Goal: Information Seeking & Learning: Learn about a topic

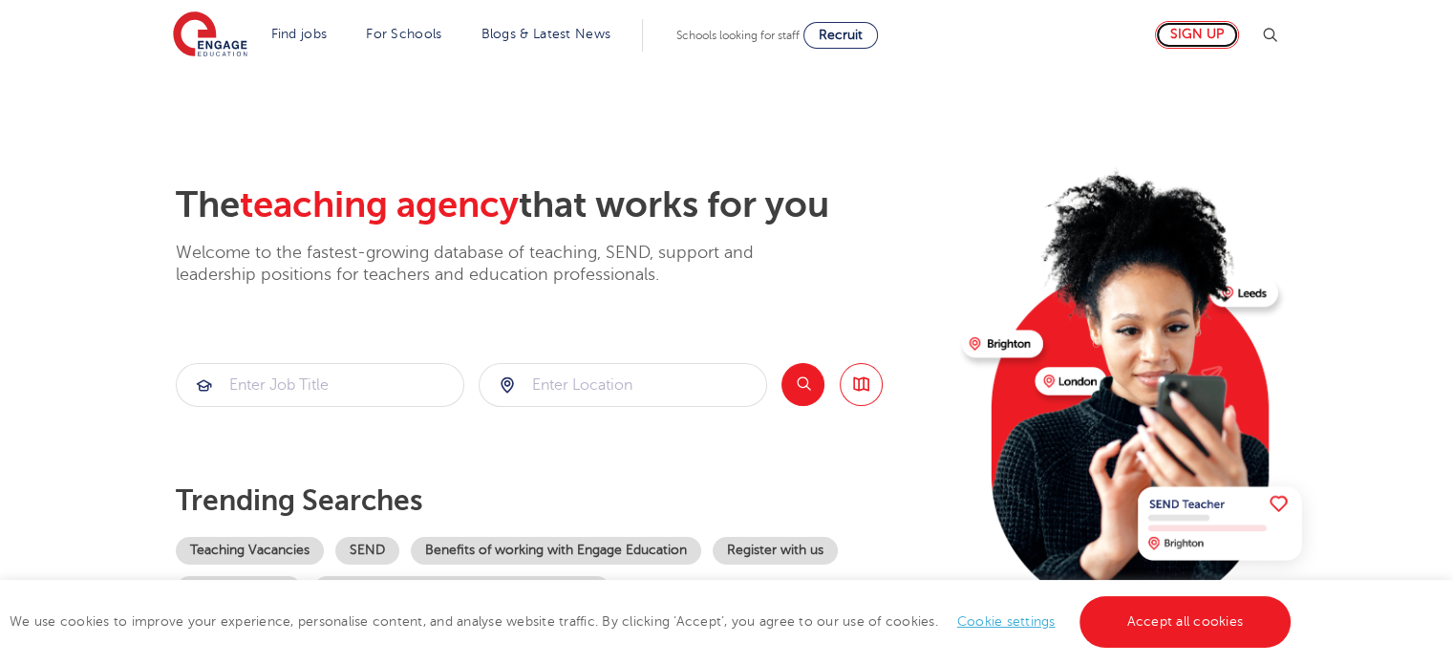
click at [1190, 46] on link "Sign up" at bounding box center [1197, 35] width 84 height 28
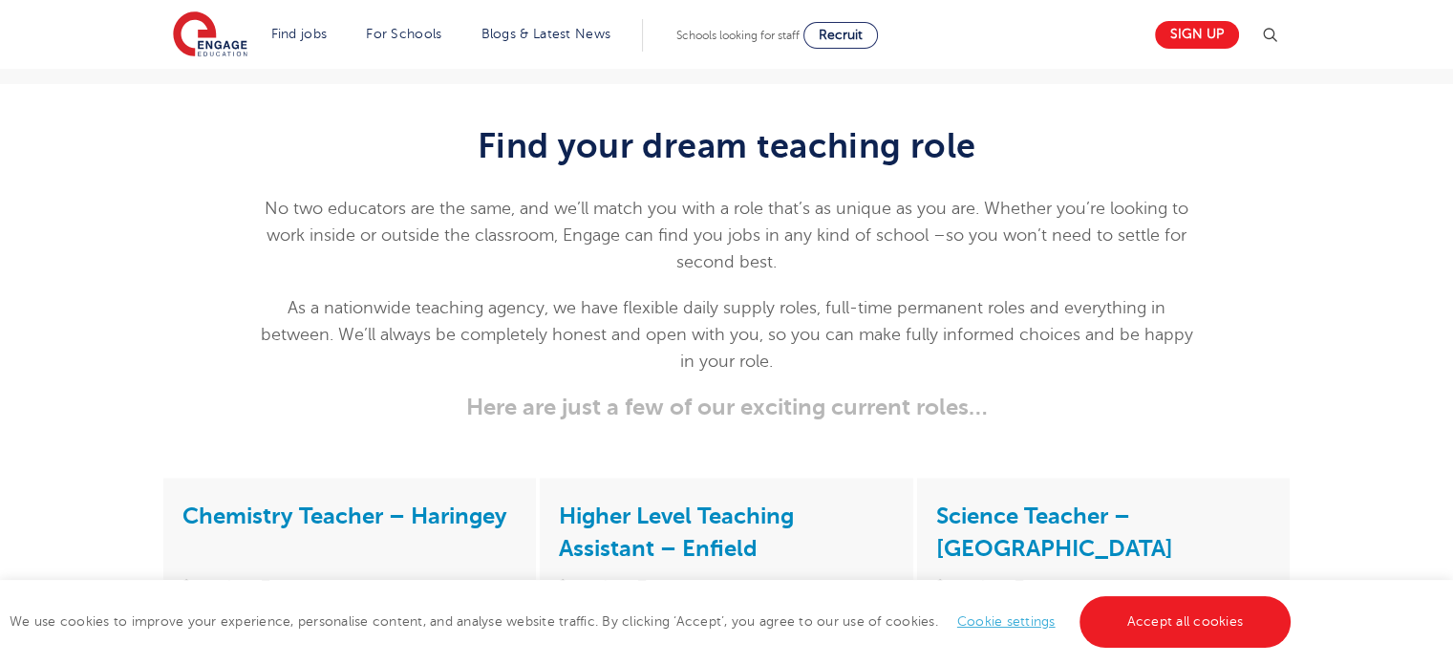
scroll to position [2407, 0]
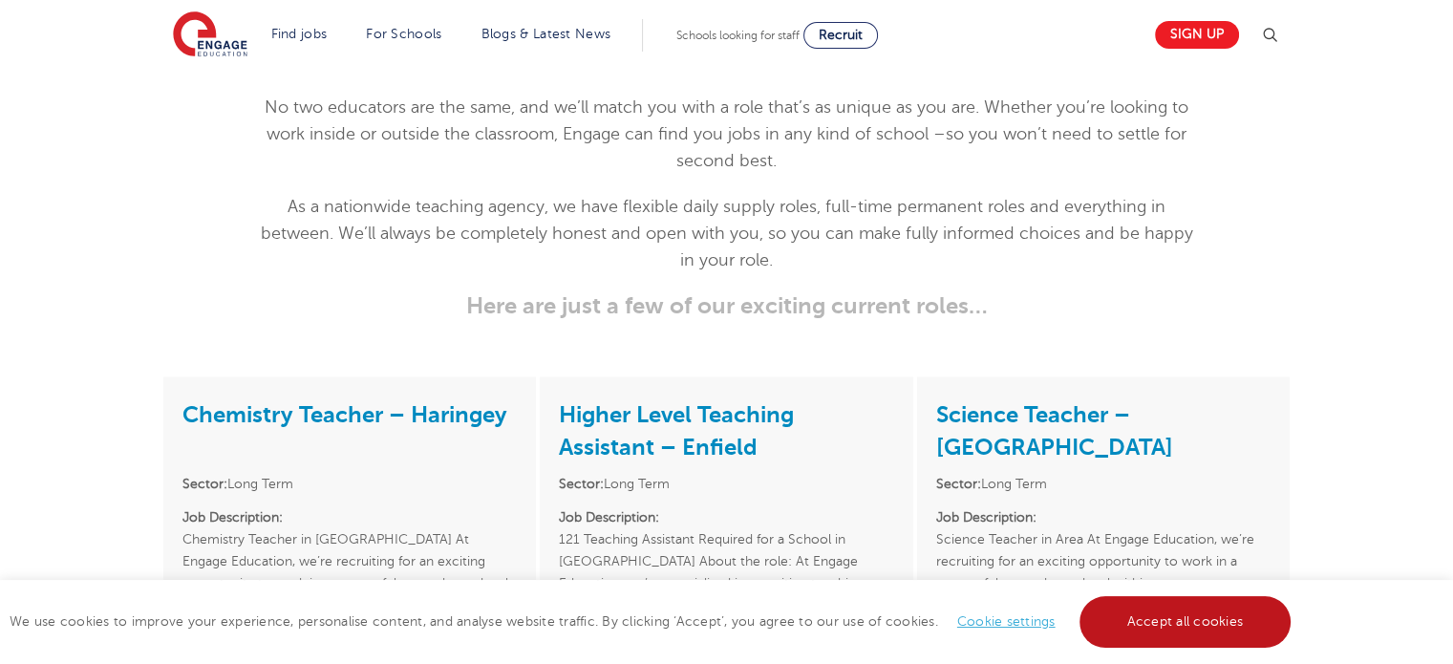
click at [1150, 623] on link "Accept all cookies" at bounding box center [1185, 622] width 212 height 52
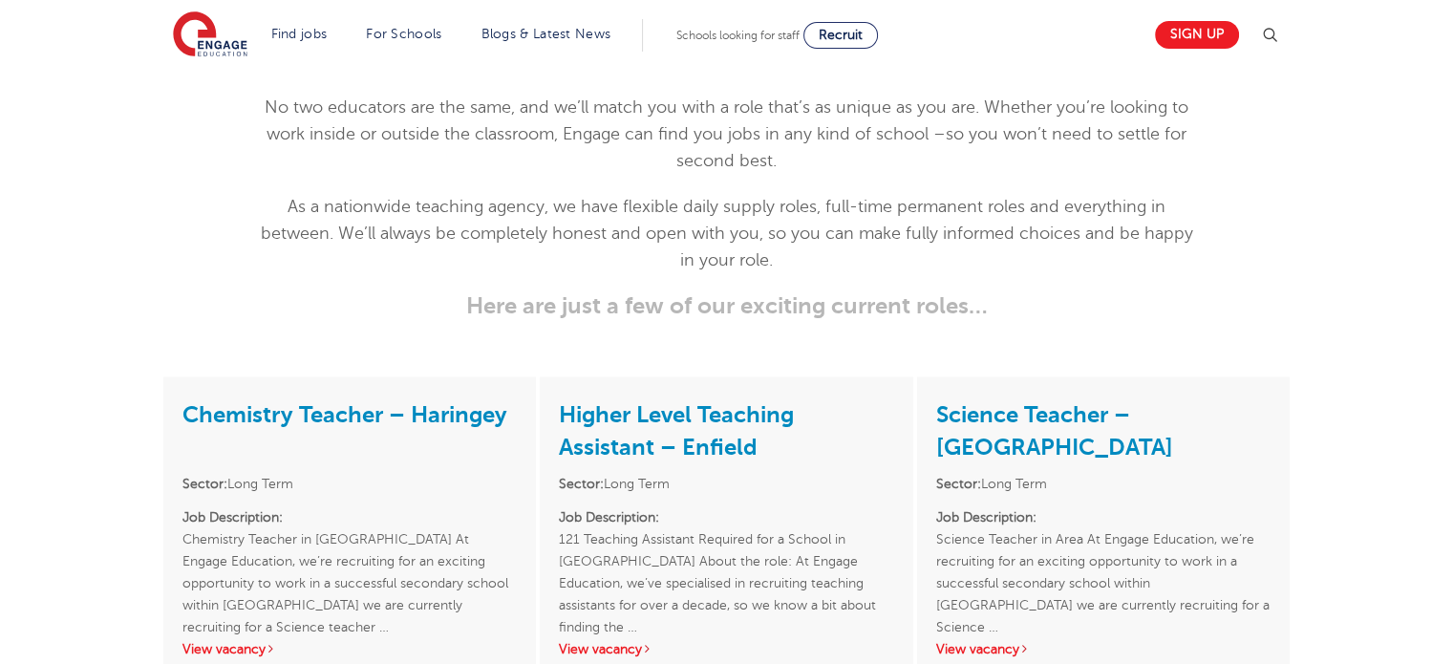
scroll to position [2594, 0]
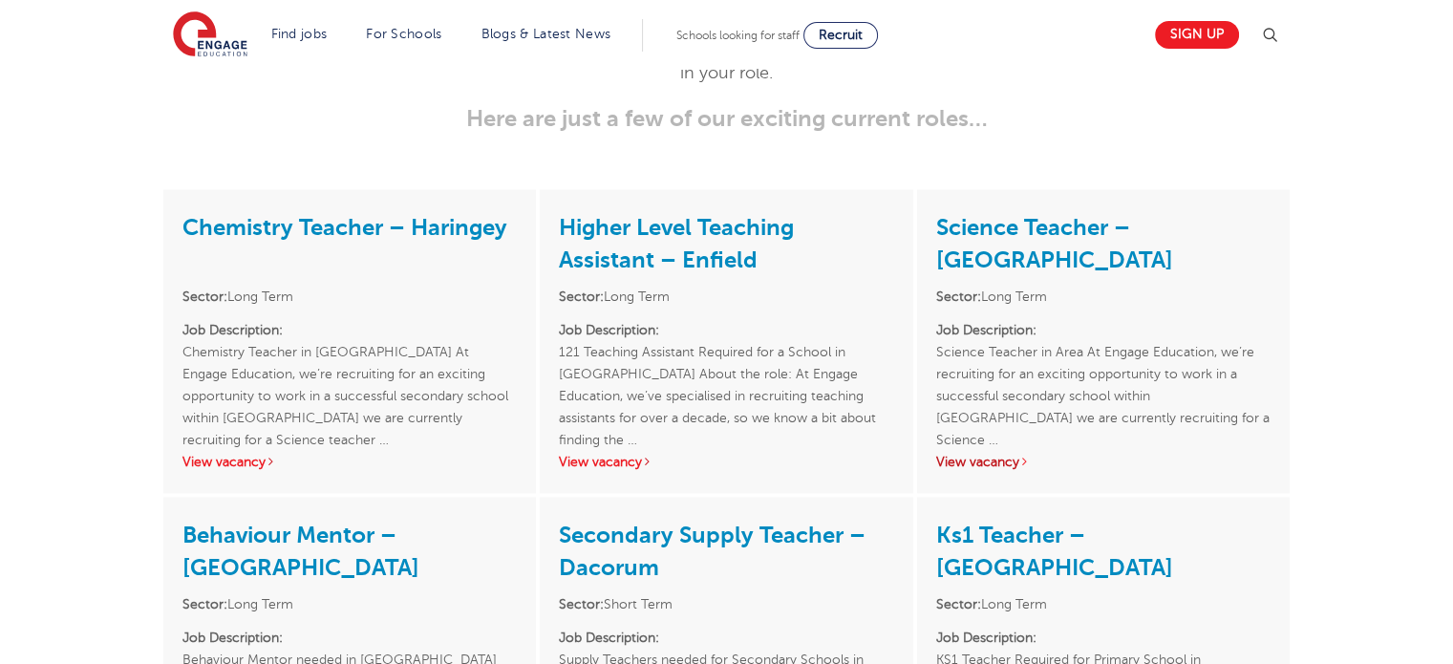
click at [993, 455] on link "View vacancy" at bounding box center [983, 462] width 94 height 14
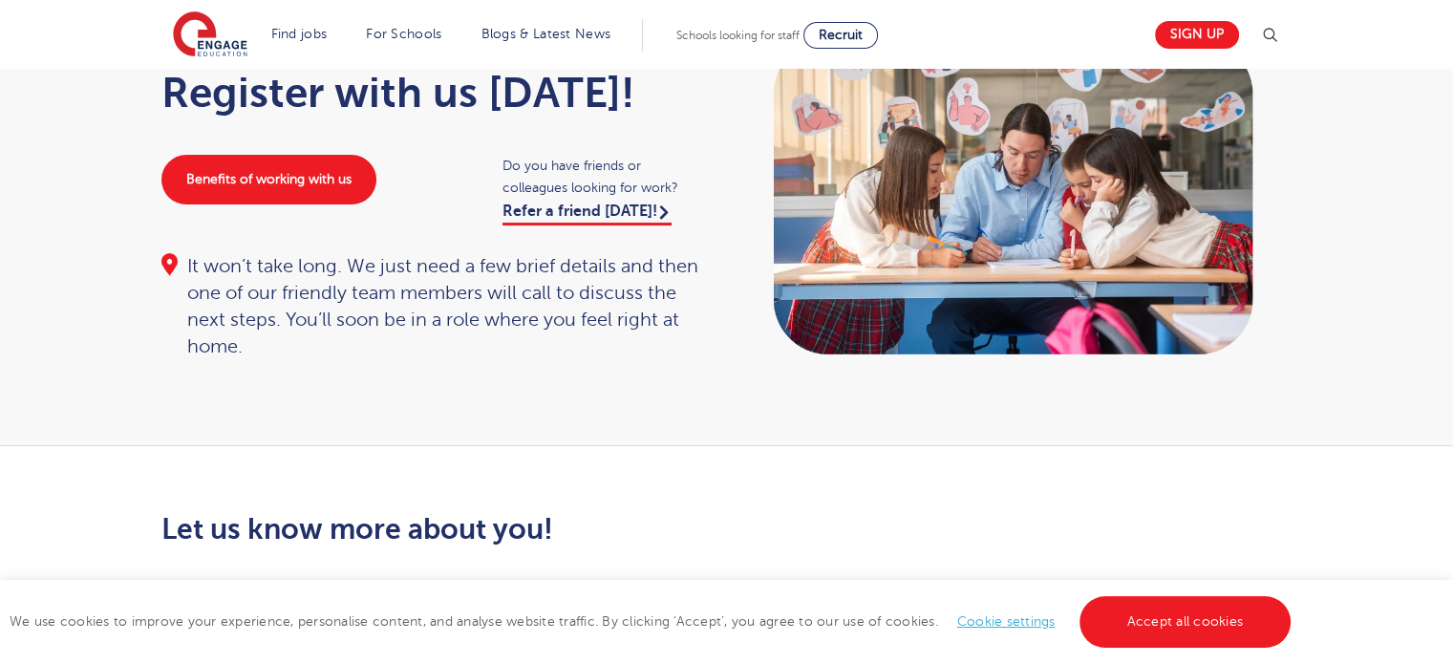
scroll to position [141, 0]
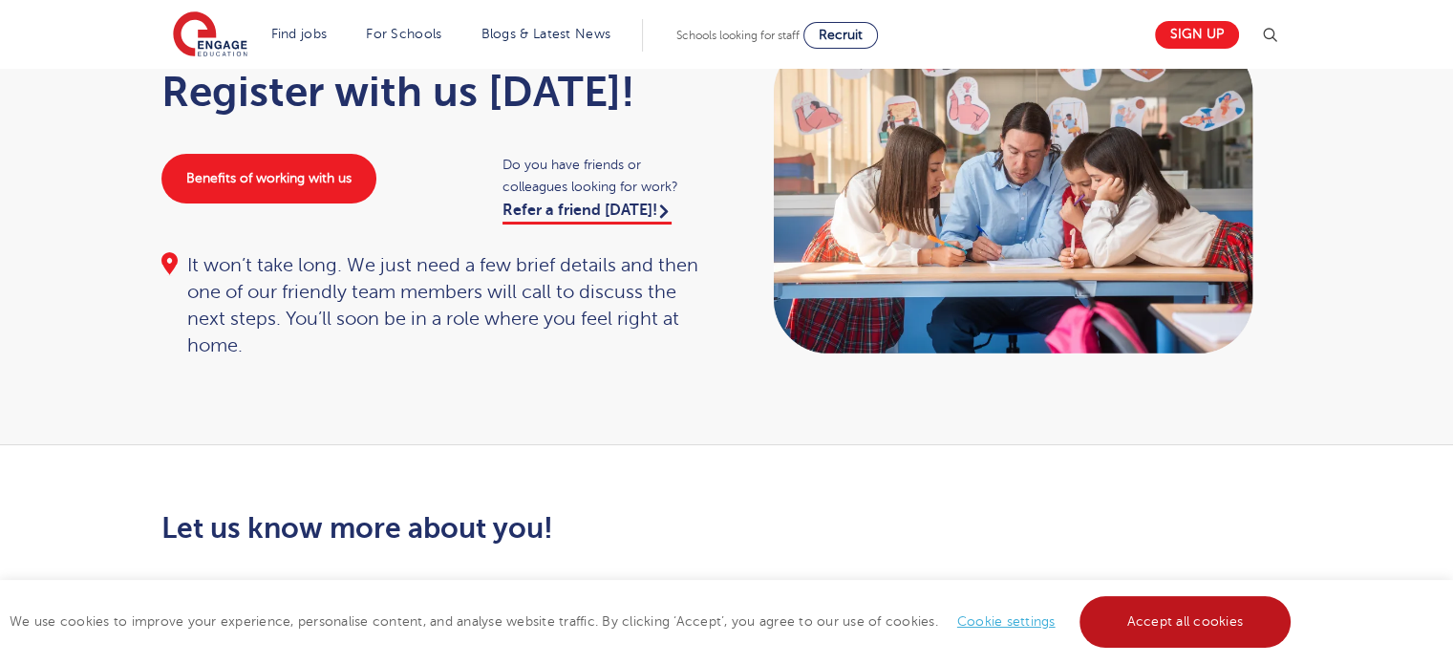
click at [1184, 632] on link "Accept all cookies" at bounding box center [1185, 622] width 212 height 52
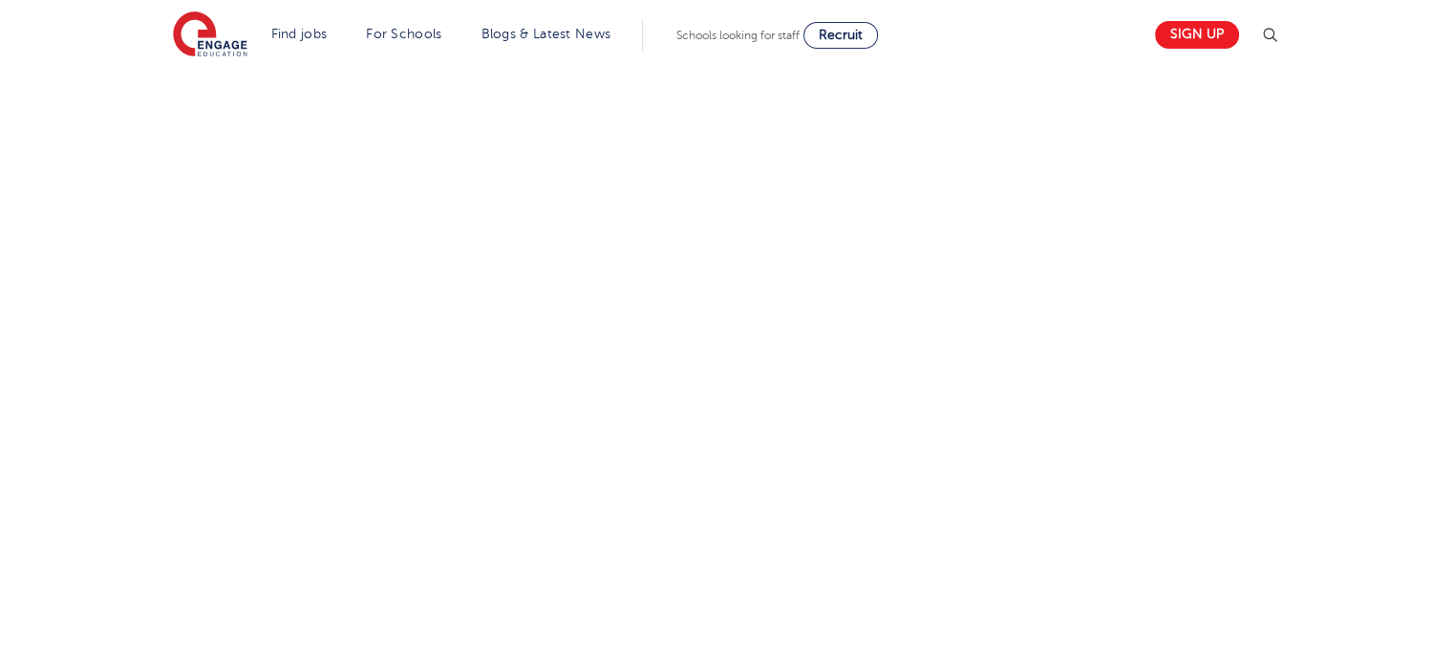
scroll to position [908, 0]
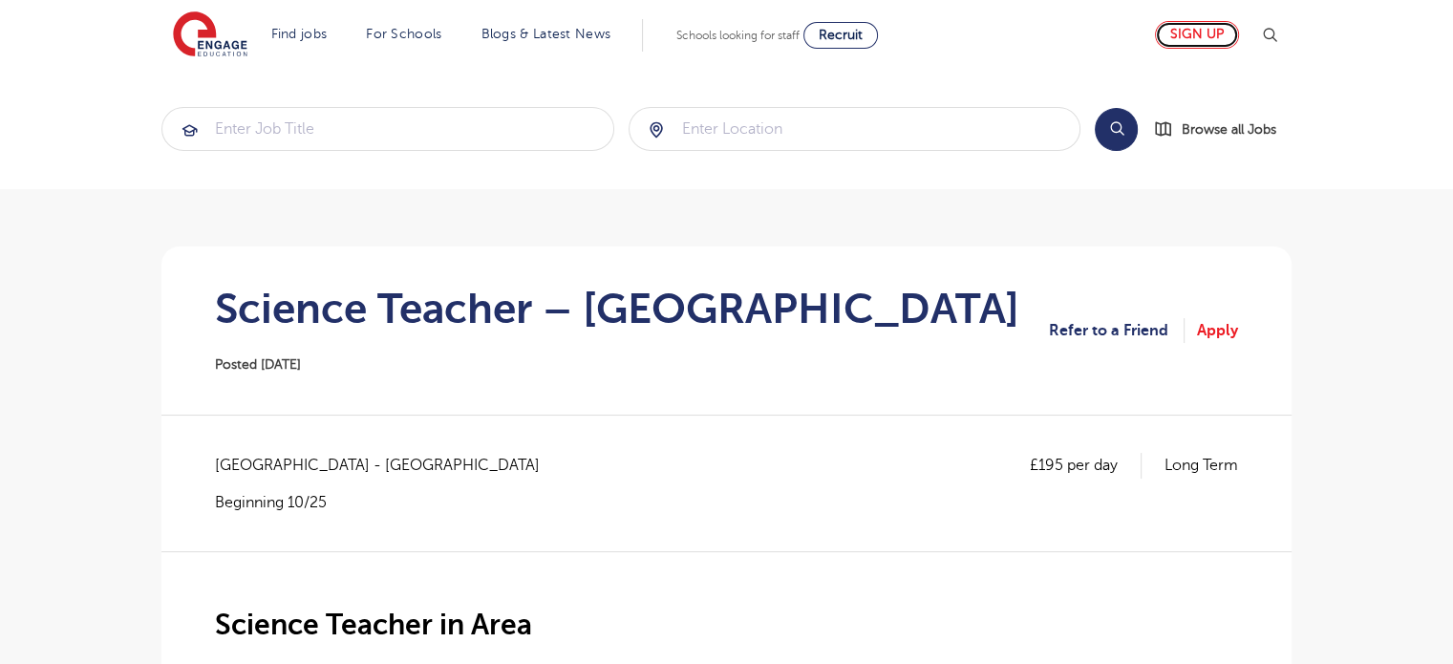
click at [1186, 23] on link "Sign up" at bounding box center [1197, 35] width 84 height 28
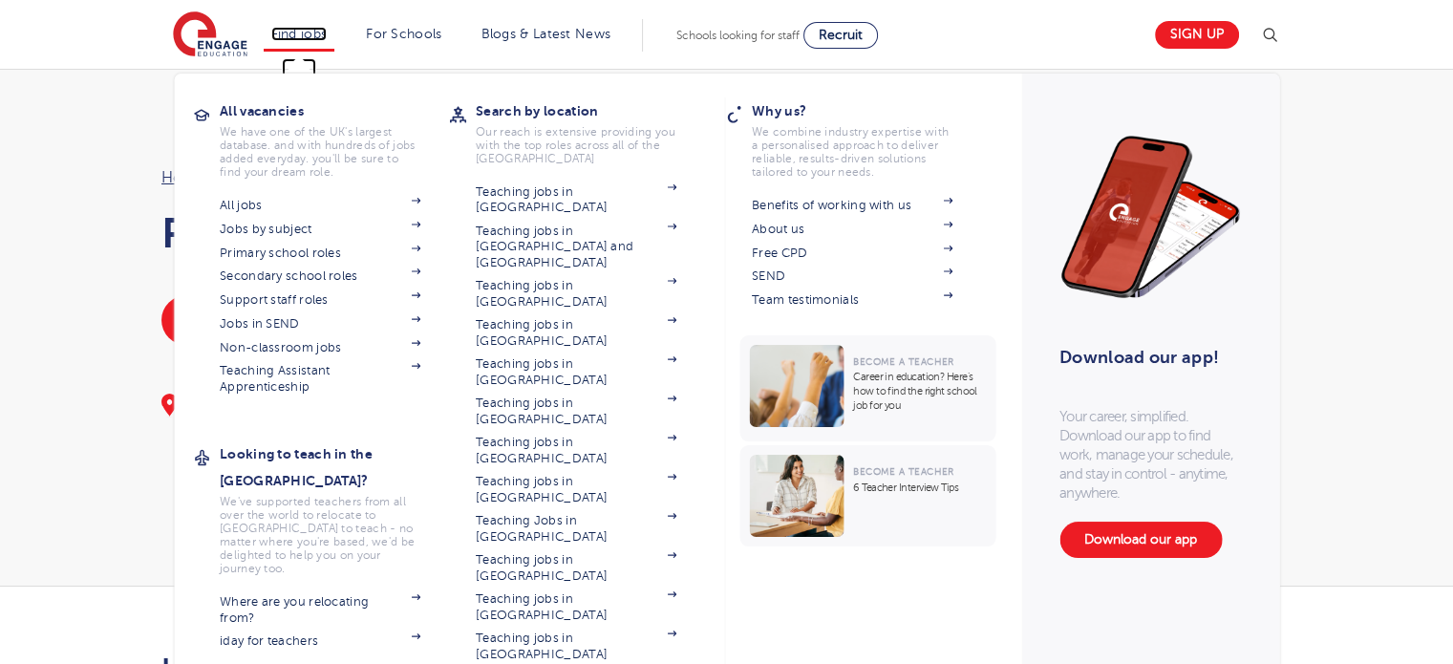
click at [311, 34] on link "Find jobs" at bounding box center [299, 34] width 56 height 14
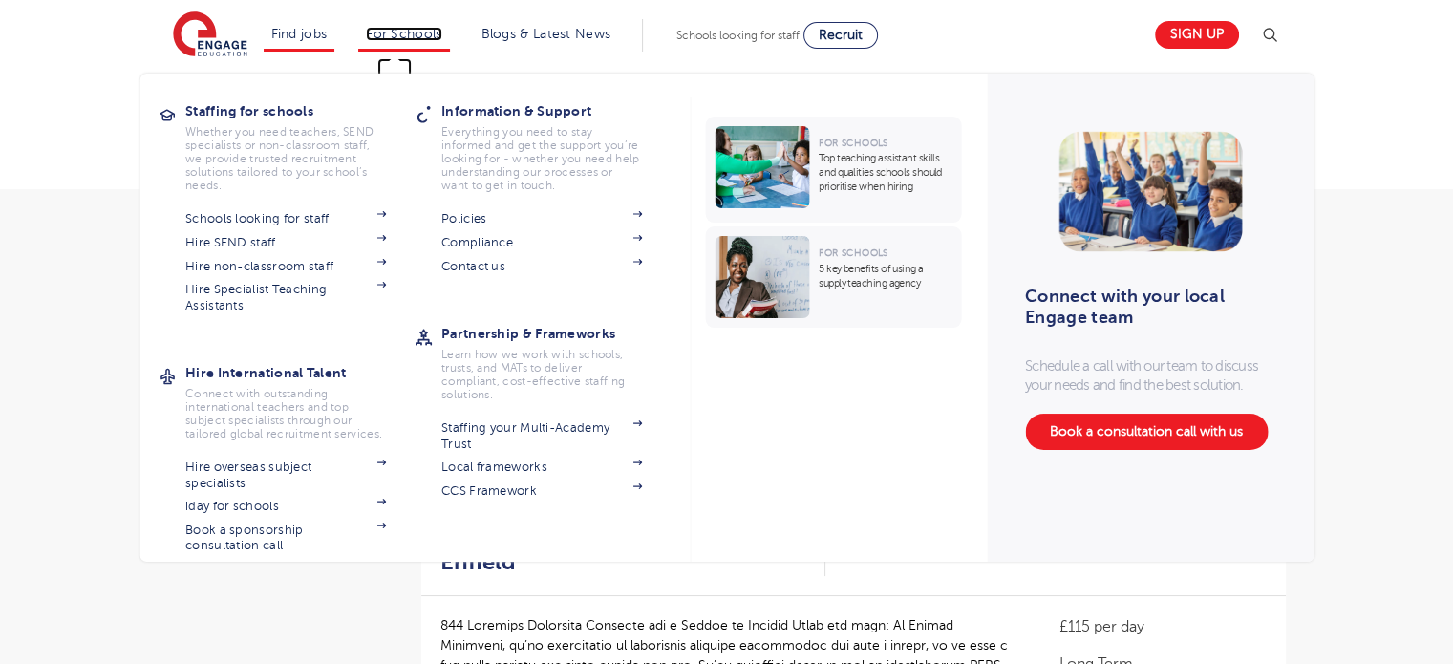
click at [441, 33] on link "For Schools" at bounding box center [403, 34] width 75 height 14
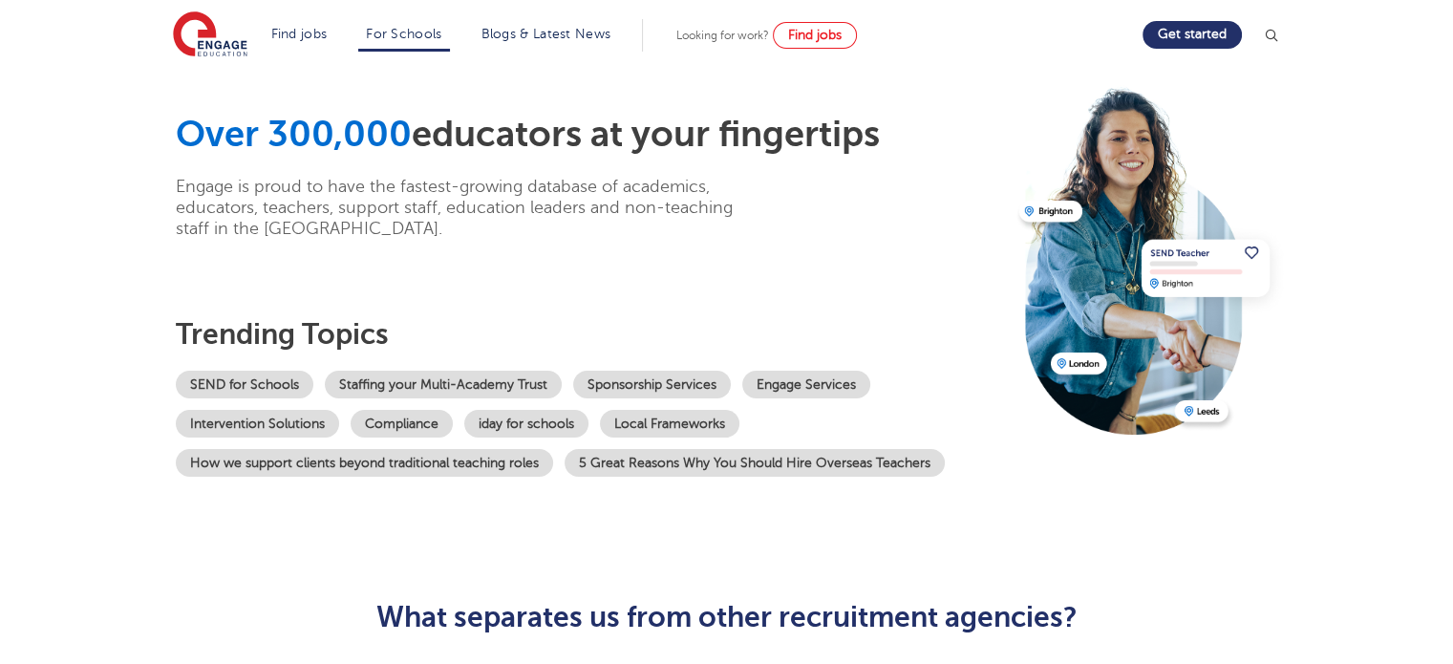
scroll to position [61, 0]
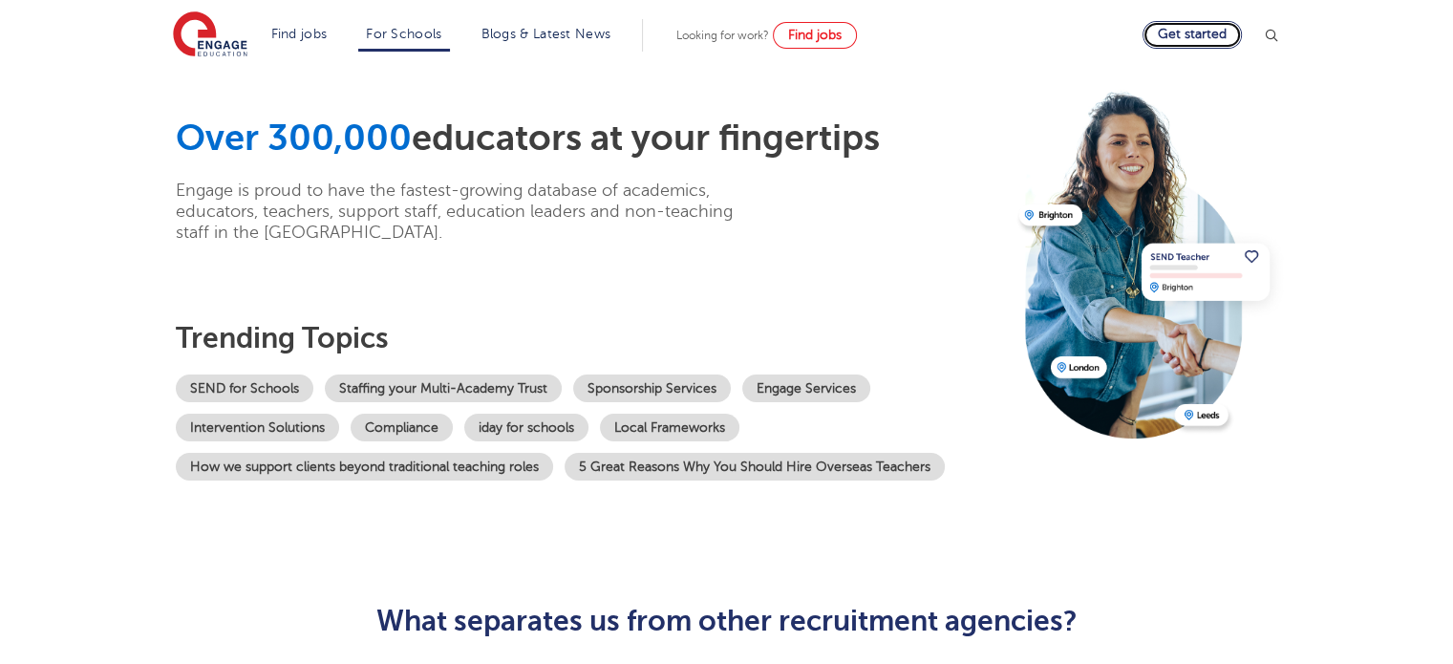
click at [1182, 37] on link "Get started" at bounding box center [1191, 35] width 99 height 28
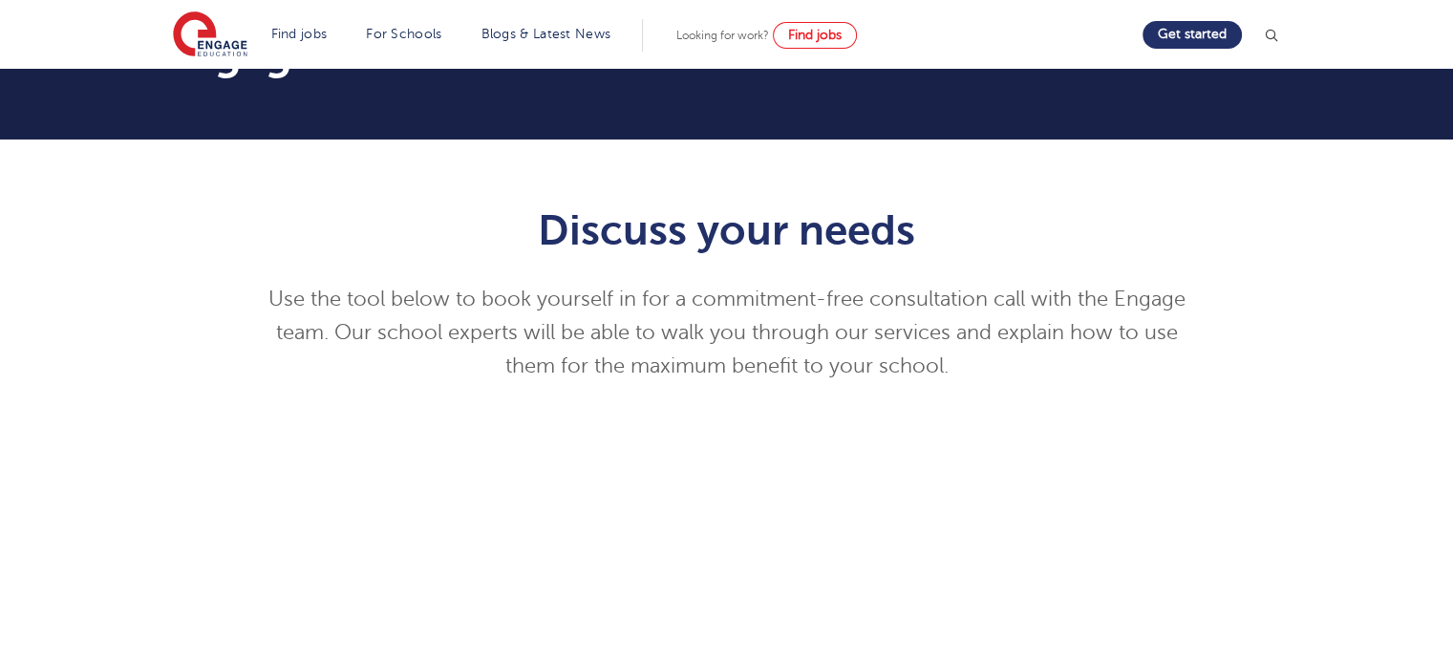
scroll to position [115, 0]
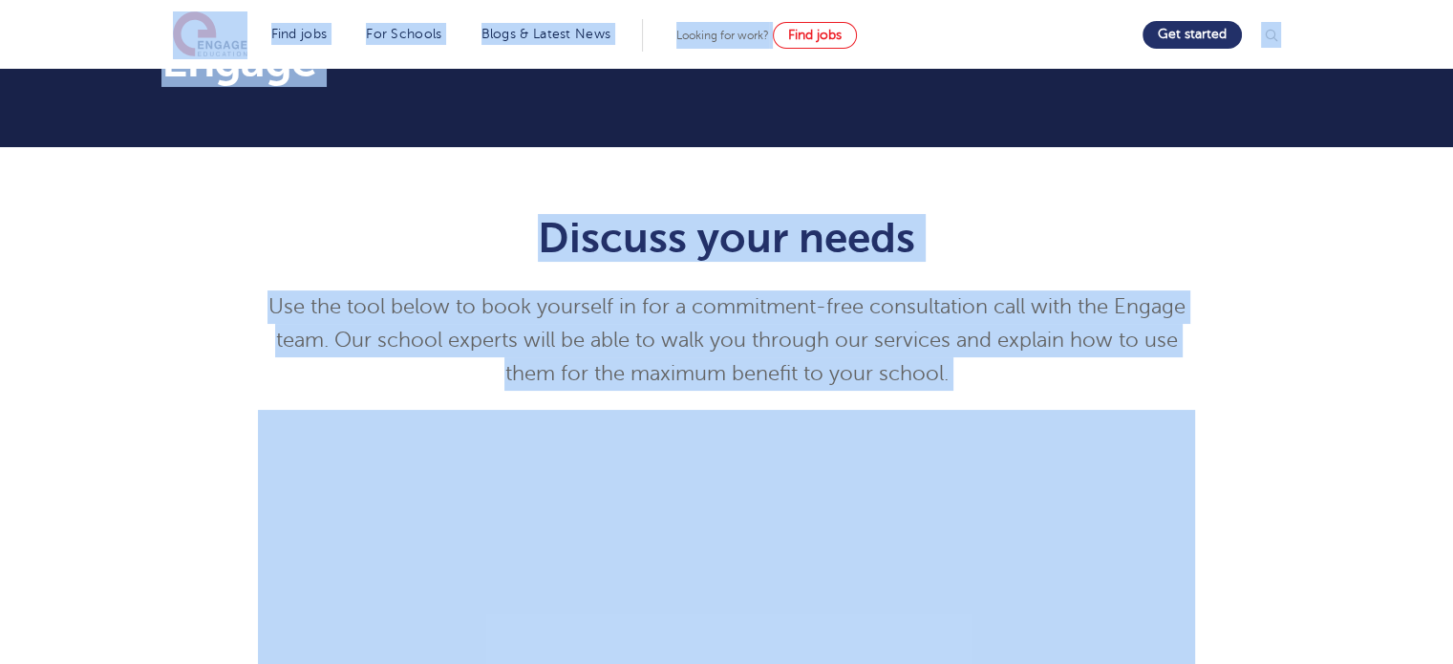
drag, startPoint x: 86, startPoint y: 30, endPoint x: 1400, endPoint y: 708, distance: 1478.7
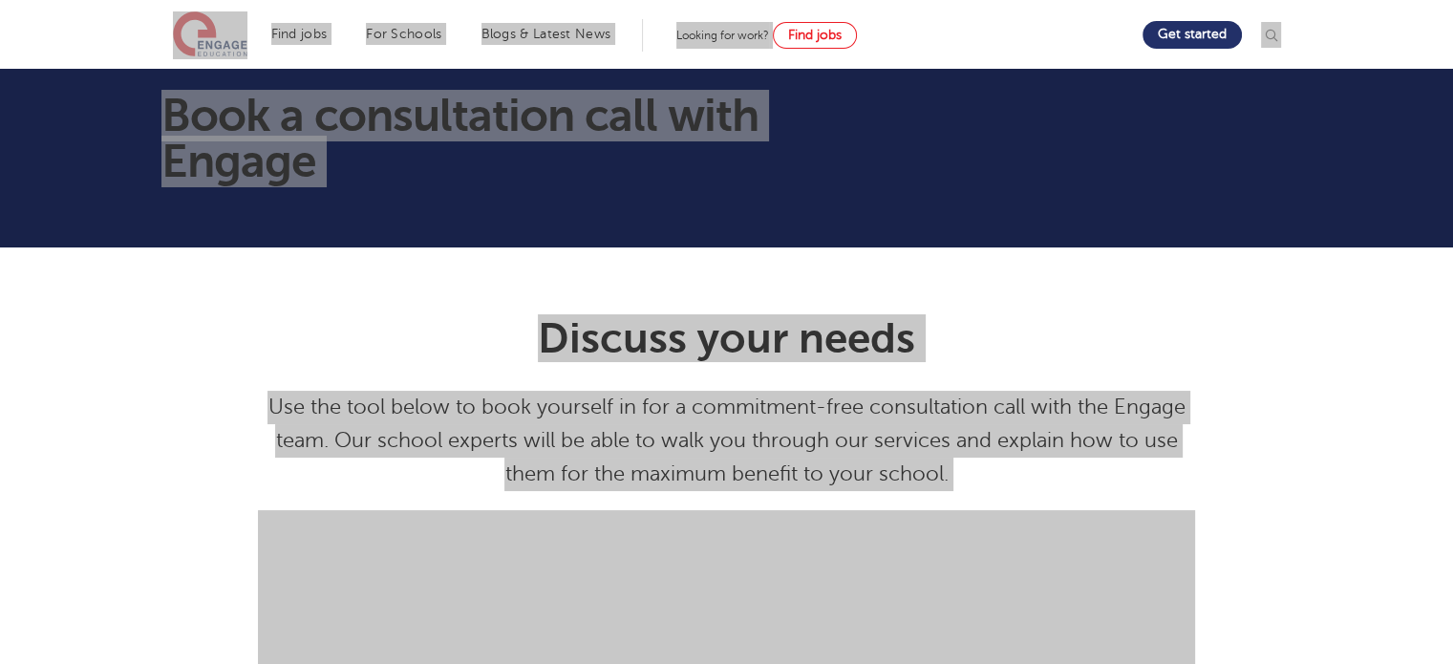
scroll to position [0, 0]
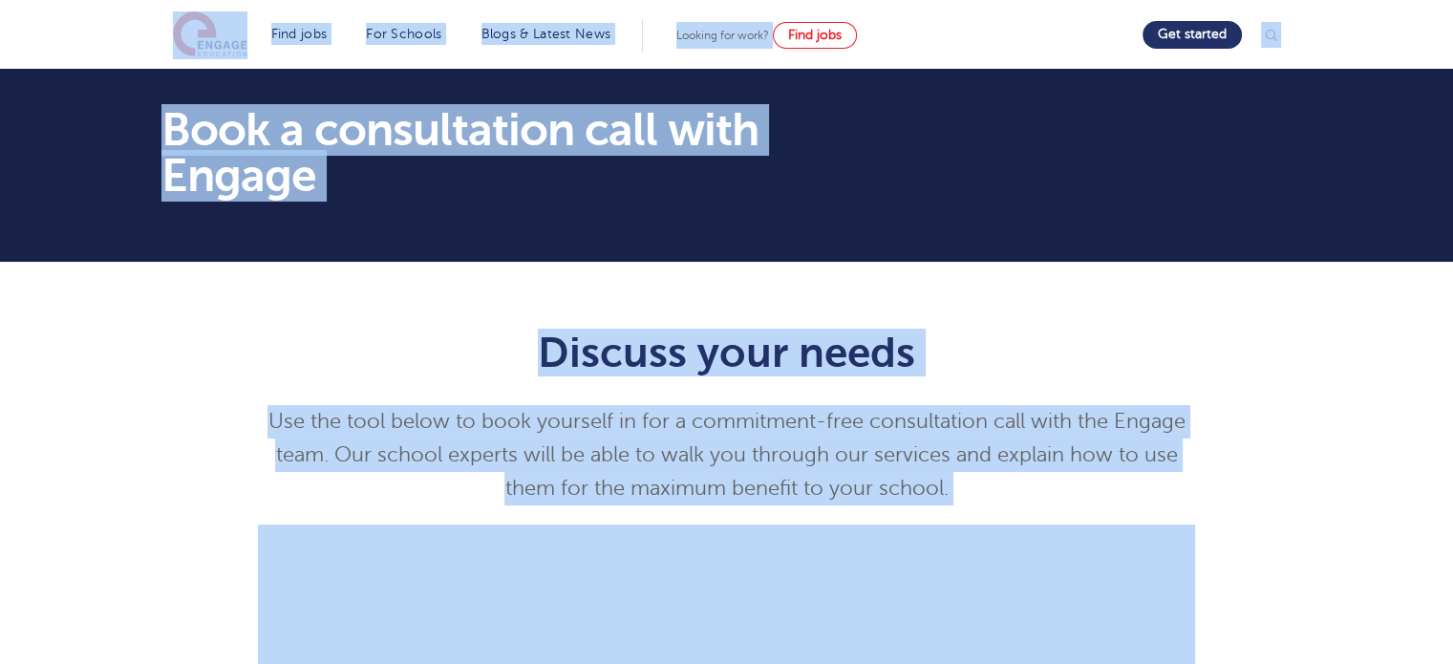
drag, startPoint x: 1192, startPoint y: 446, endPoint x: 348, endPoint y: 412, distance: 844.9
copy body "Find jobs All vacancies We have one of the UK's largest database. and with hund…"
